Goal: Navigation & Orientation: Find specific page/section

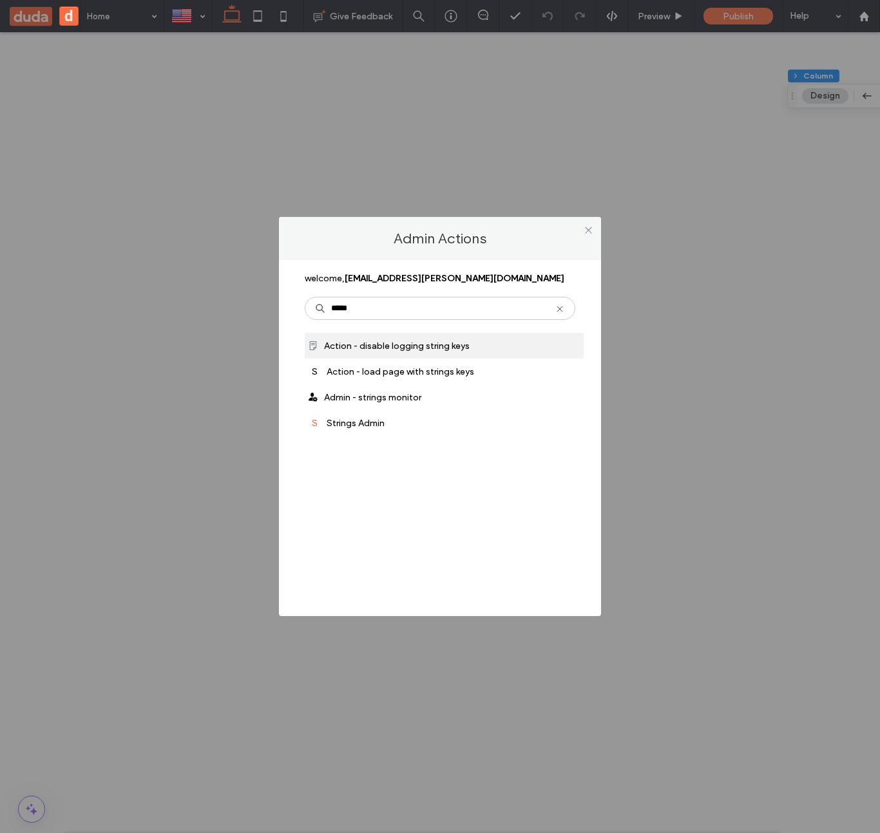
type input "*****"
click at [201, 548] on div "Admin Actions welcome, [PERSON_NAME][EMAIL_ADDRESS][PERSON_NAME][DOMAIN_NAME] *…" at bounding box center [440, 416] width 880 height 833
